Goal: Use online tool/utility: Utilize a website feature to perform a specific function

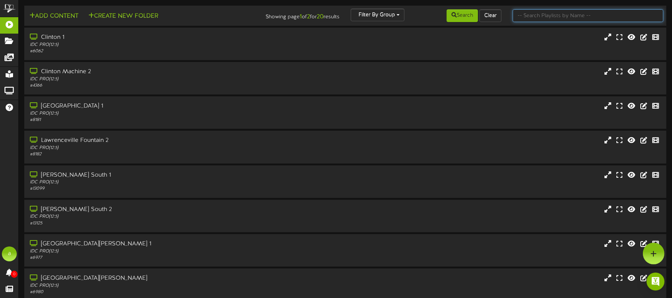
click at [558, 14] on input "text" at bounding box center [588, 15] width 151 height 13
type input "mach"
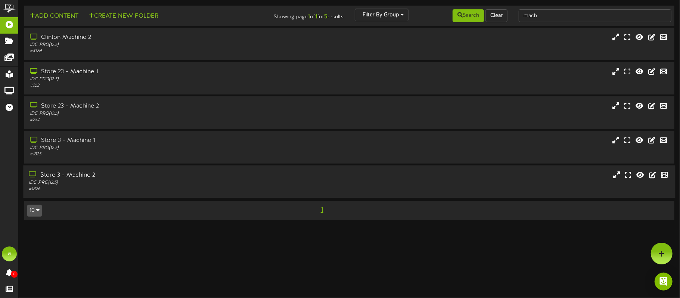
click at [115, 179] on div "Store 3 - Machine 2" at bounding box center [159, 175] width 260 height 9
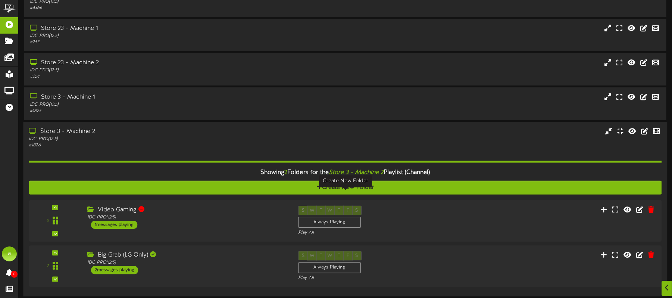
scroll to position [87, 0]
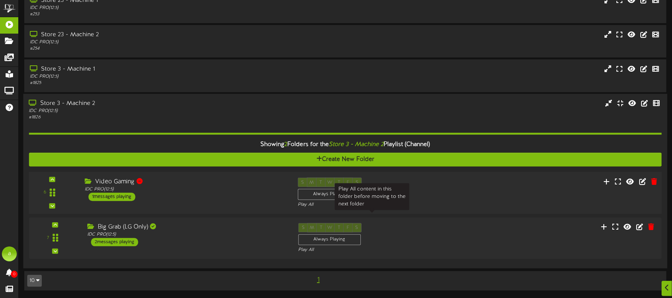
click at [312, 202] on div "Play All" at bounding box center [372, 205] width 149 height 6
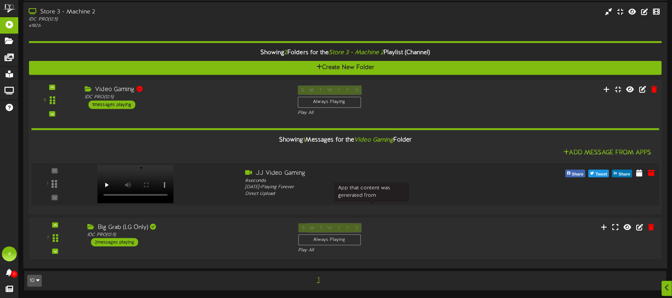
scroll to position [179, 0]
click at [264, 181] on div "8 seconds" at bounding box center [372, 180] width 253 height 7
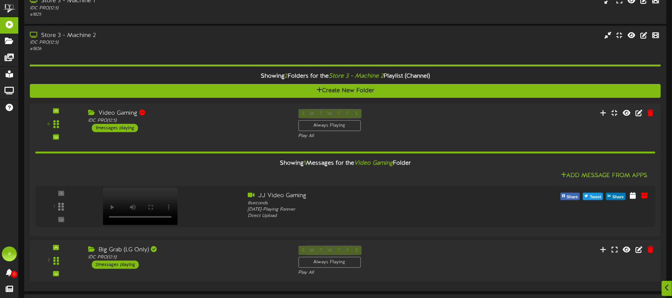
scroll to position [0, 0]
